Goal: Task Accomplishment & Management: Use online tool/utility

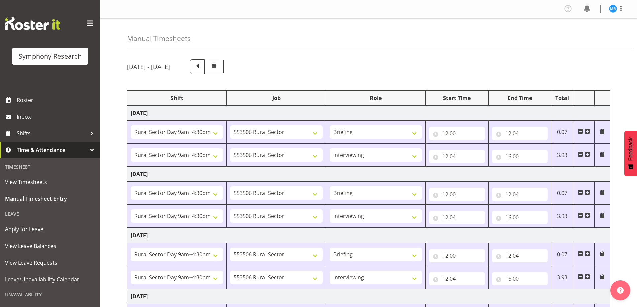
select select "81561"
select select "10587"
select select "81561"
select select "10587"
select select "47"
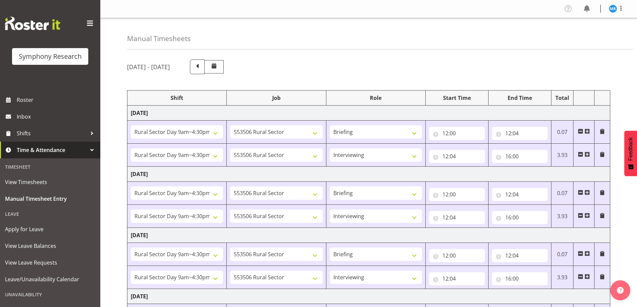
select select "81561"
select select "10587"
select select "81561"
select select "10587"
select select "47"
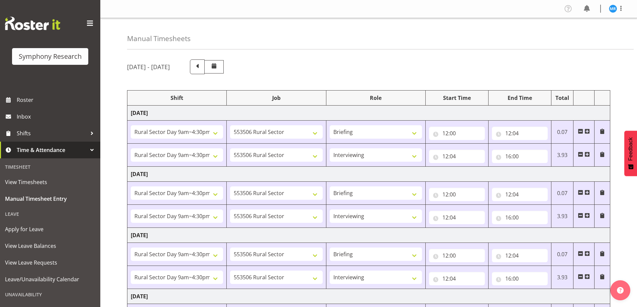
select select "81561"
select select "10587"
select select "81561"
select select "10587"
select select "47"
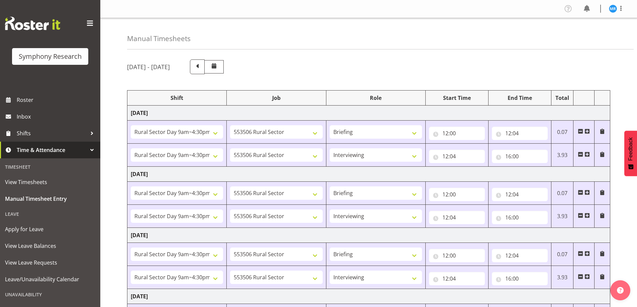
select select "81561"
select select "10587"
select select "47"
select select "81561"
select select "10587"
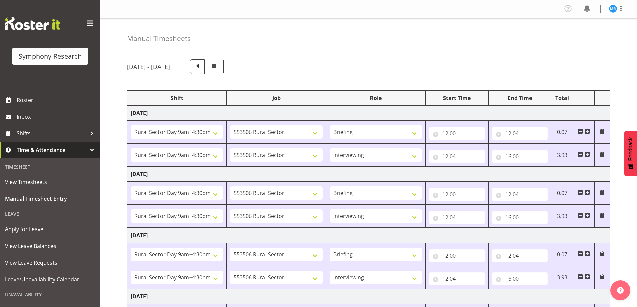
select select "47"
select select "81299"
select select "10587"
select select "81299"
select select "10587"
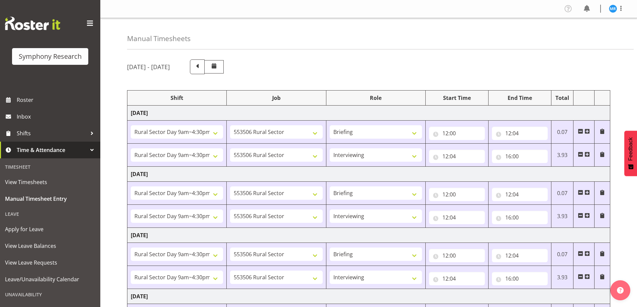
select select "47"
select select "81299"
select select "10587"
select select "47"
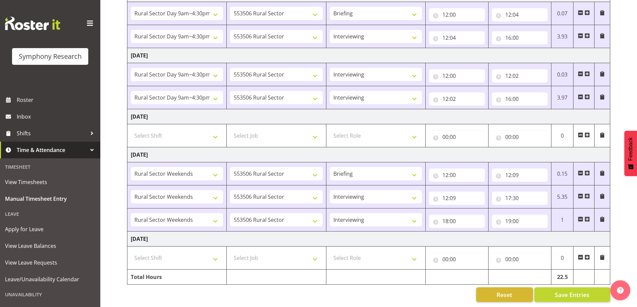
scroll to position [246, 0]
click at [576, 292] on span "Save Entries" at bounding box center [572, 295] width 35 height 9
